Goal: Task Accomplishment & Management: Check status

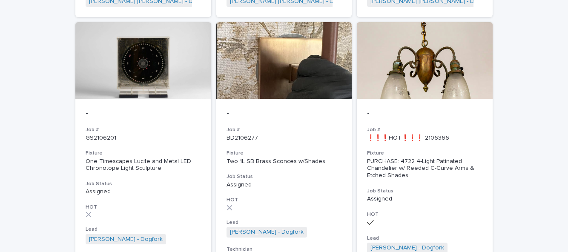
scroll to position [623, 0]
click at [317, 150] on div "Fixture Two 1L SB Brass Sconces w/Shades" at bounding box center [283, 157] width 115 height 15
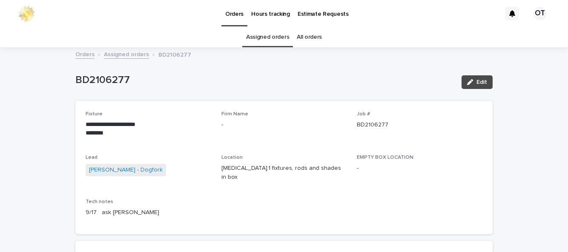
click at [280, 39] on link "Assigned orders" at bounding box center [267, 37] width 43 height 20
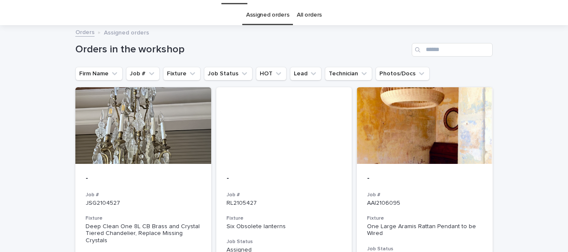
scroll to position [4, 0]
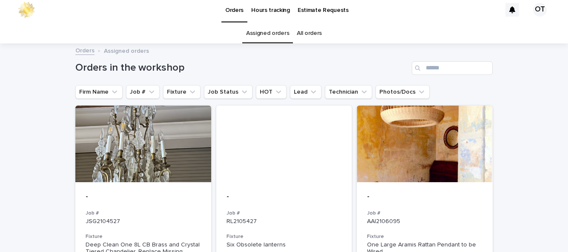
click at [412, 141] on div at bounding box center [425, 144] width 136 height 77
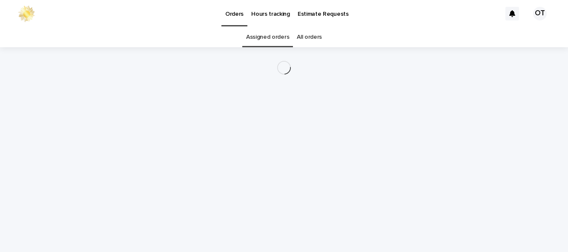
scroll to position [27, 0]
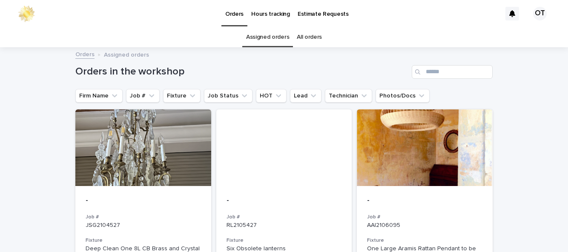
click at [302, 133] on div at bounding box center [284, 147] width 136 height 77
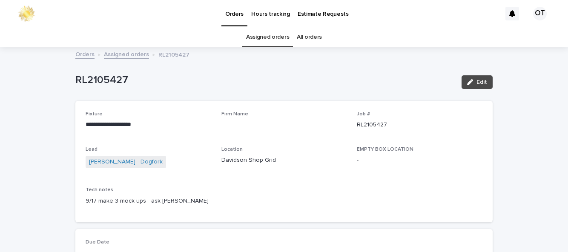
click at [276, 38] on link "Assigned orders" at bounding box center [267, 37] width 43 height 20
